Goal: Information Seeking & Learning: Learn about a topic

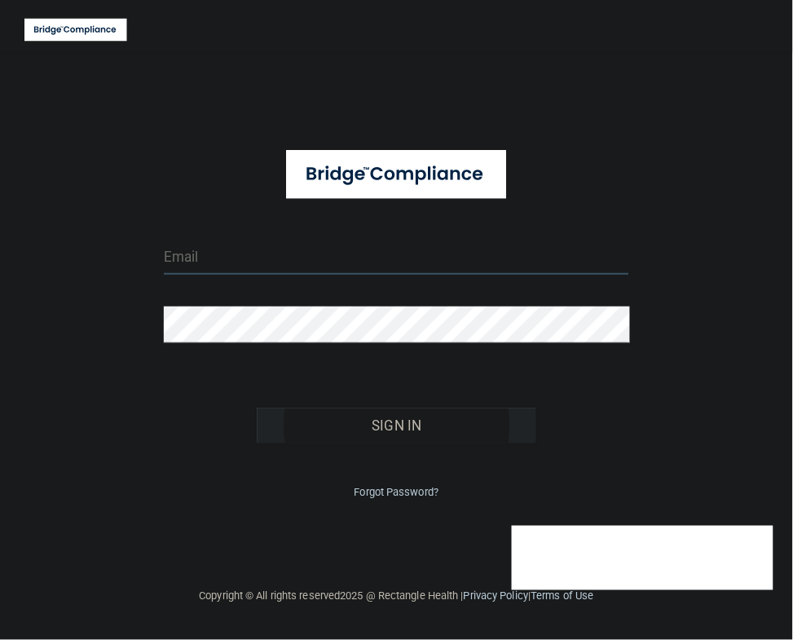
type input "[EMAIL_ADDRESS][DOMAIN_NAME]"
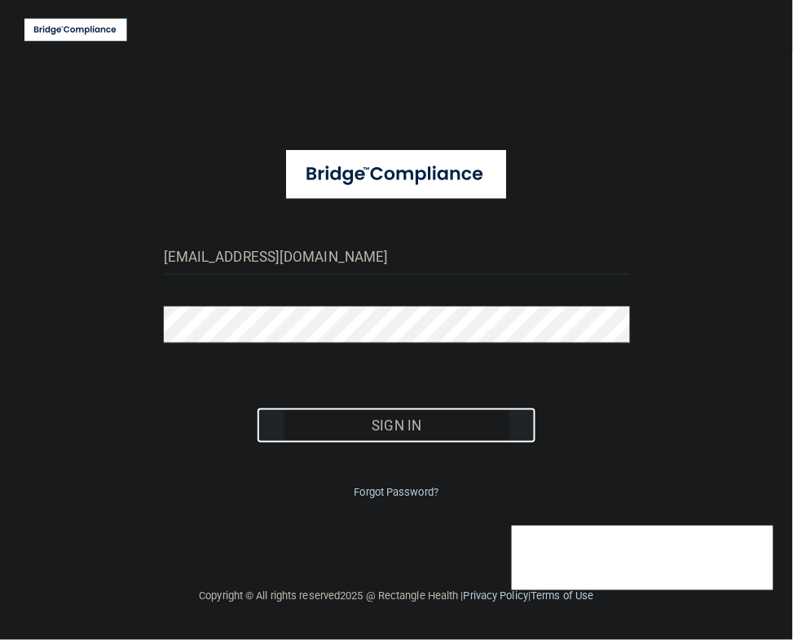
click at [397, 424] on button "Sign In" at bounding box center [397, 425] width 280 height 36
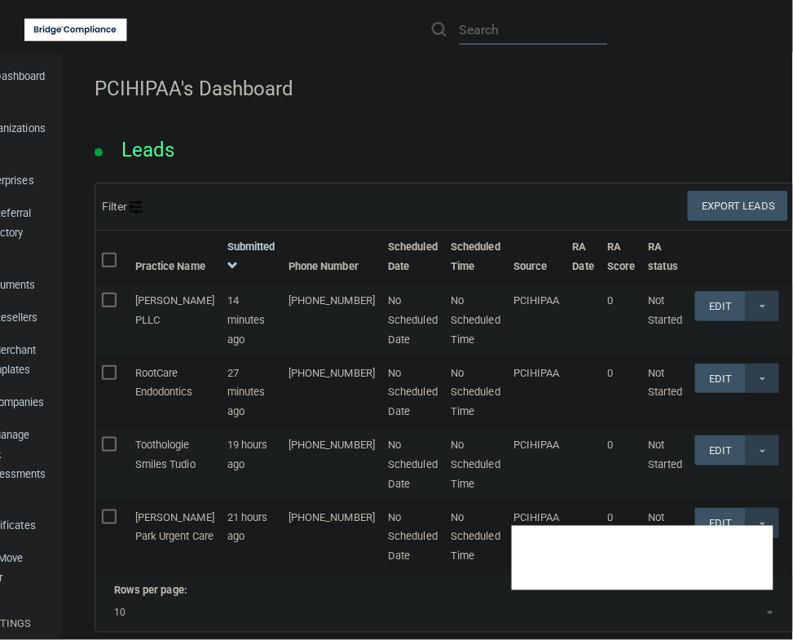
click at [493, 26] on input "text" at bounding box center [533, 30] width 149 height 30
paste input "[PERSON_NAME] LLC"
click at [583, 31] on input "[PERSON_NAME] LLC" at bounding box center [533, 30] width 149 height 30
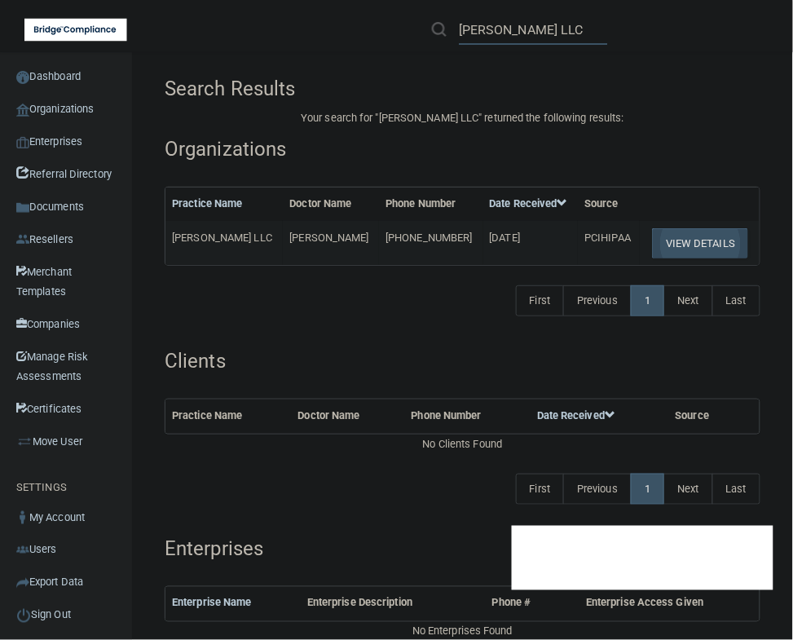
type input "[PERSON_NAME] LLC"
click at [698, 241] on button "View Details" at bounding box center [700, 243] width 96 height 30
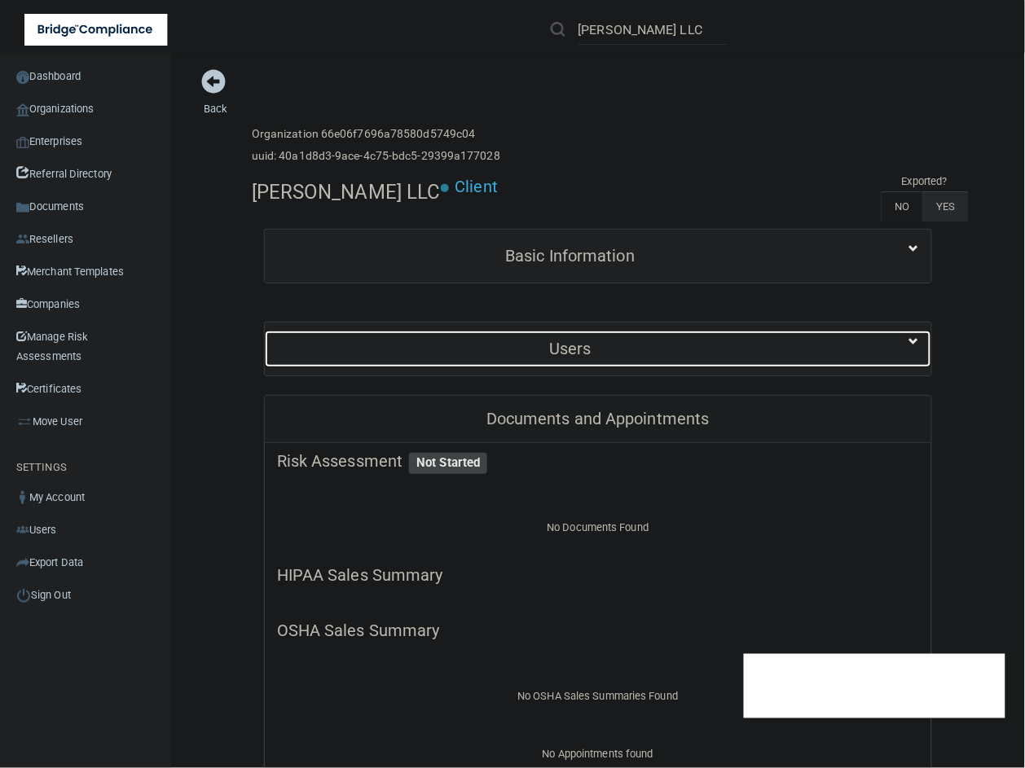
click at [612, 343] on h5 "Users" at bounding box center [570, 349] width 587 height 18
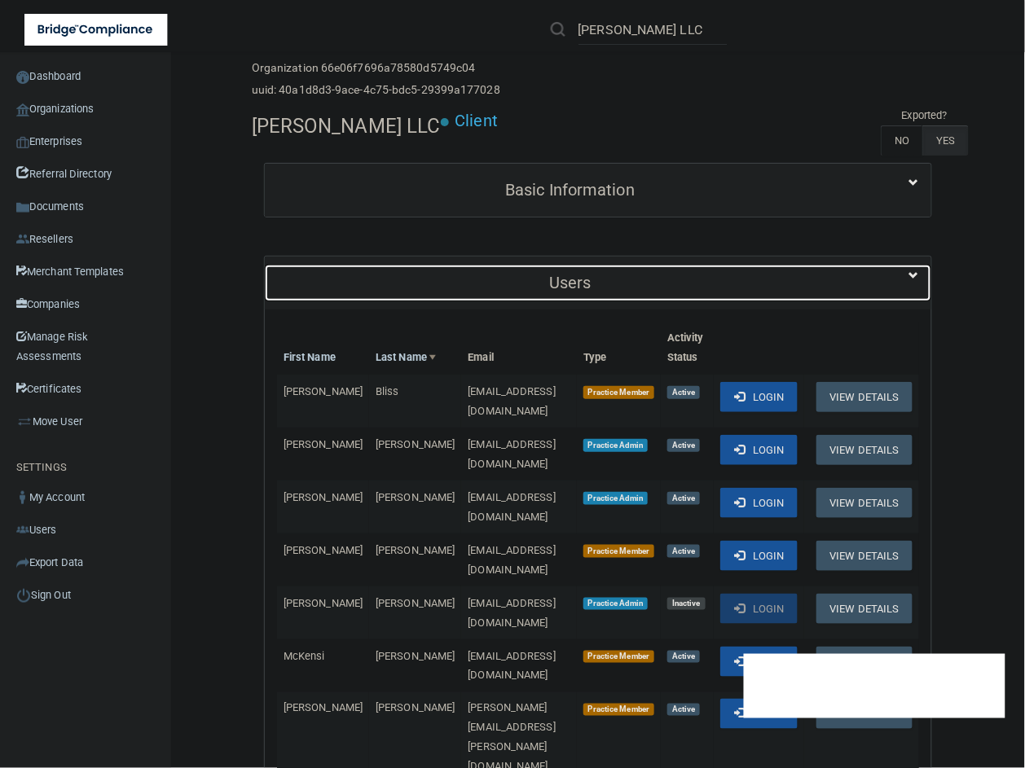
scroll to position [102, 0]
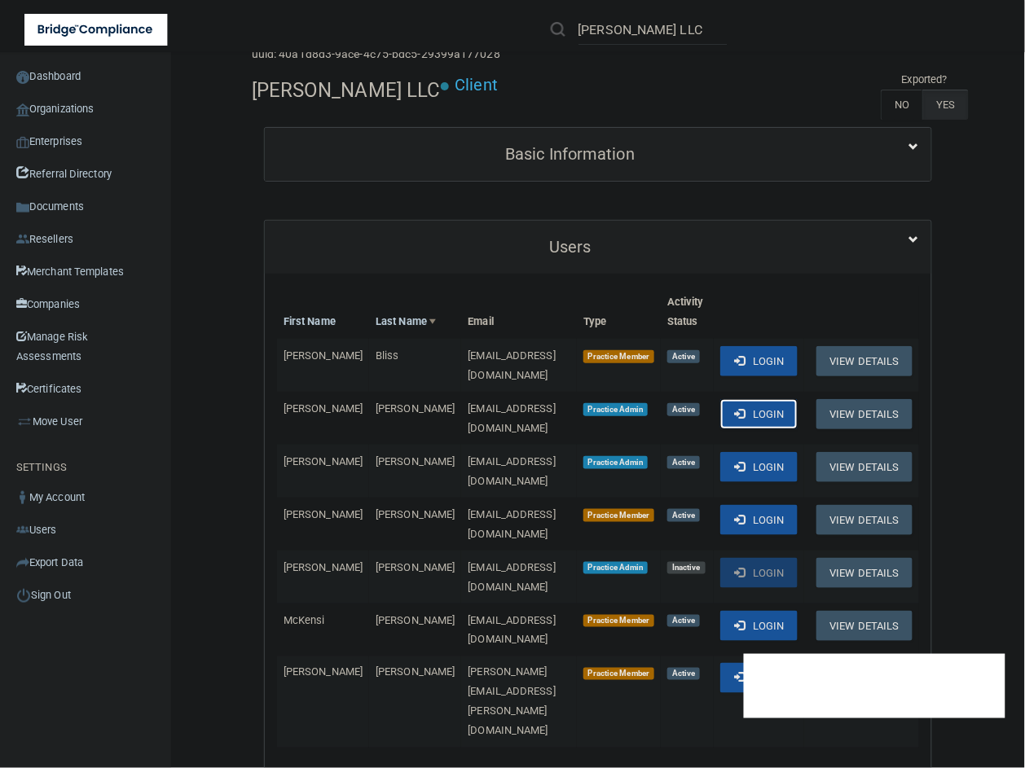
click at [764, 410] on button "Login" at bounding box center [758, 414] width 77 height 30
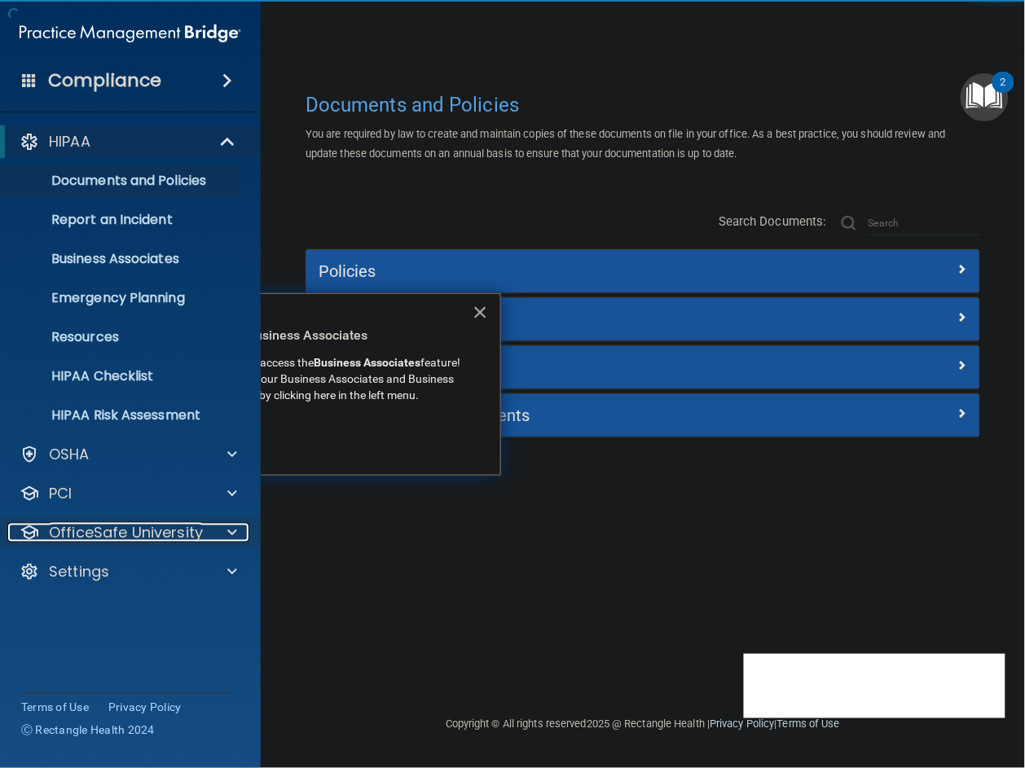
click at [183, 532] on p "OfficeSafe University" at bounding box center [126, 533] width 154 height 20
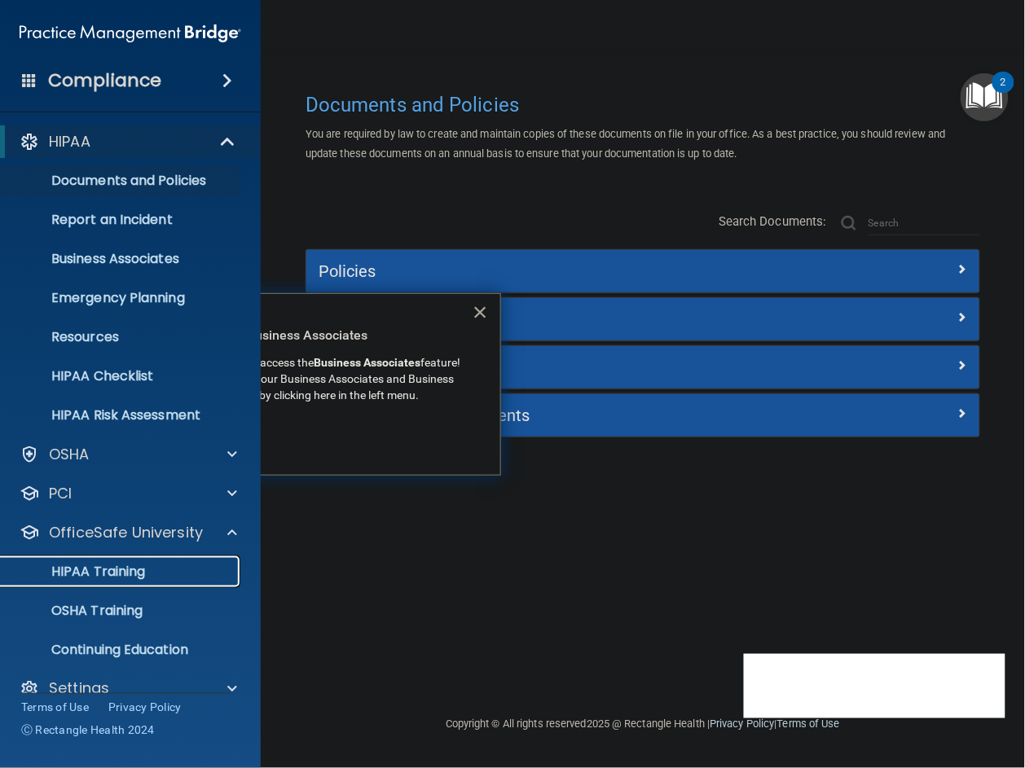
click at [125, 568] on p "HIPAA Training" at bounding box center [78, 572] width 134 height 16
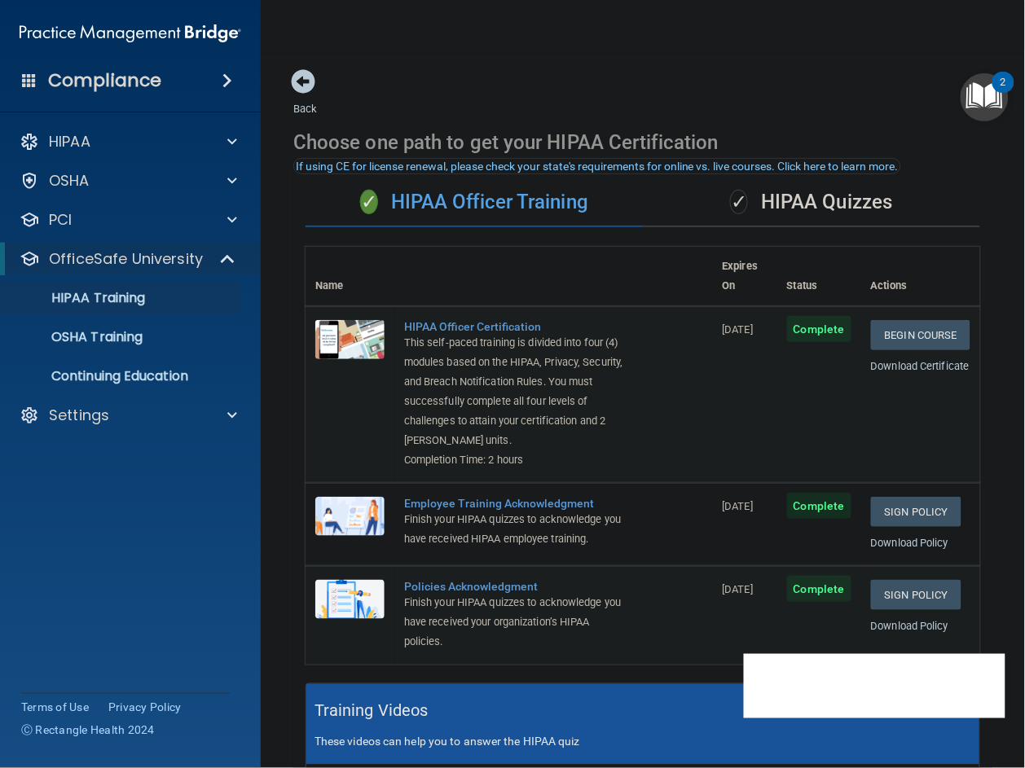
click at [861, 47] on nav "Toggle navigation Jenna Godwin jennadgodwin@gmail.com Manage My Enterprise Jenn…" at bounding box center [643, 26] width 764 height 52
